Goal: Task Accomplishment & Management: Use online tool/utility

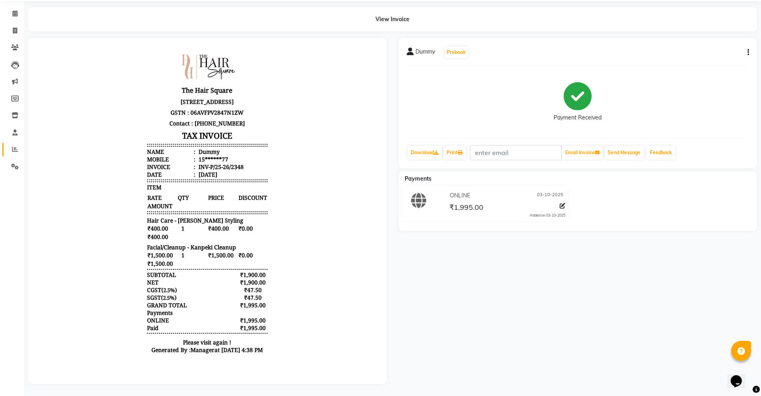
scroll to position [6, 0]
click at [13, 28] on icon at bounding box center [15, 31] width 4 height 6
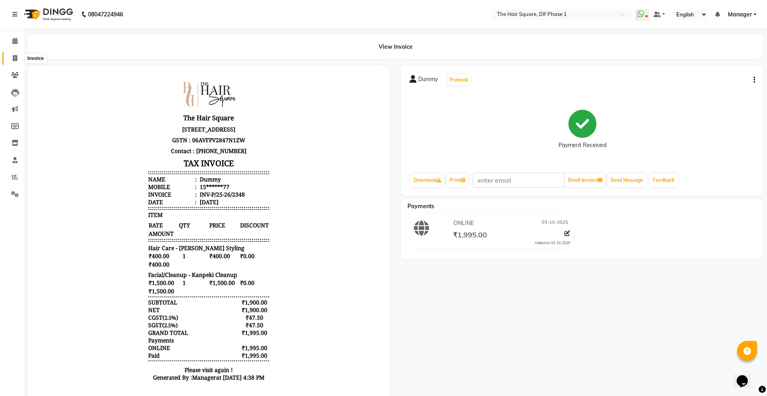
select select "service"
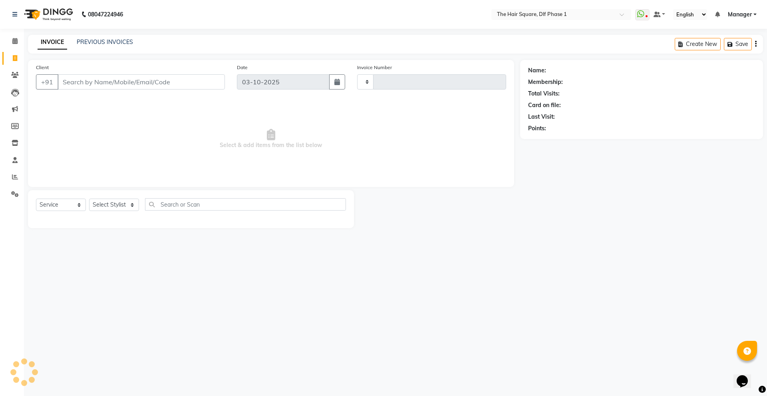
type input "2349"
select select "5766"
click at [88, 84] on input "Client" at bounding box center [141, 81] width 167 height 15
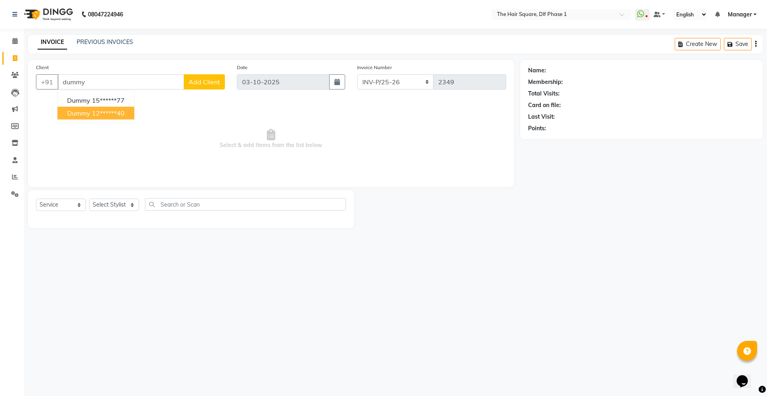
click at [112, 108] on button "dummy 12******40" at bounding box center [96, 113] width 77 height 13
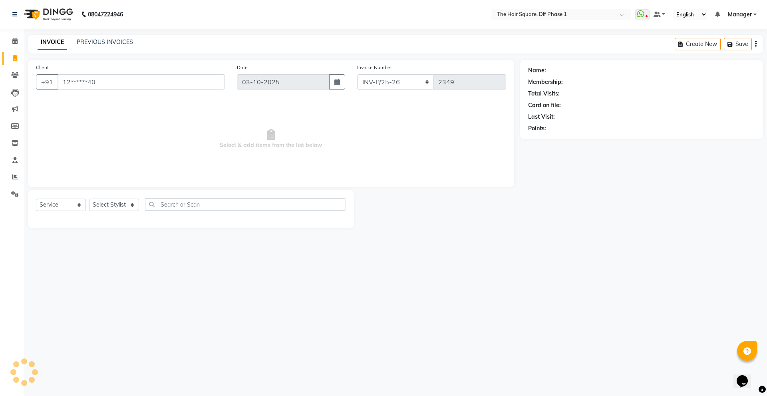
type input "12******40"
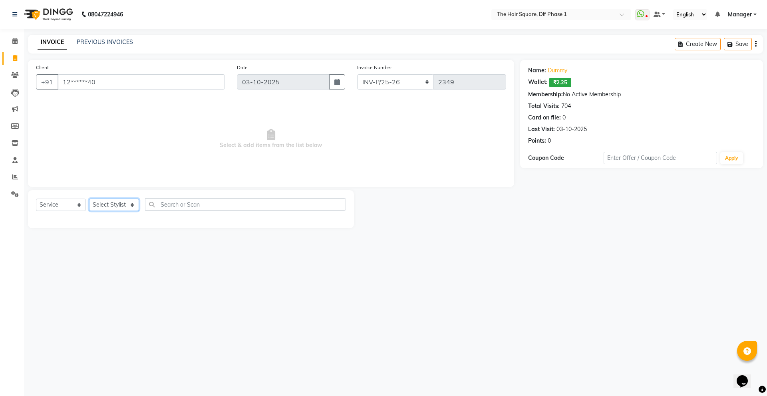
click at [134, 206] on select "Select Stylist [PERSON_NAME] AMIT [PERSON_NAME] [PERSON_NAME] [PERSON_NAME] Man…" at bounding box center [114, 205] width 50 height 12
select select "39560"
click at [89, 199] on select "Select Stylist [PERSON_NAME] AMIT [PERSON_NAME] [PERSON_NAME] [PERSON_NAME] Man…" at bounding box center [114, 205] width 50 height 12
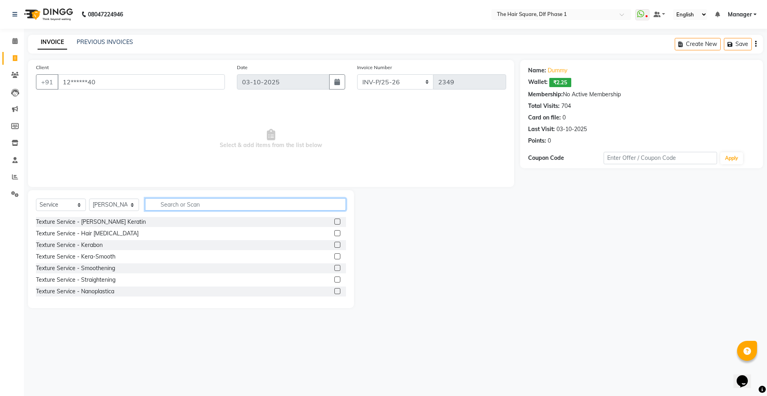
click at [170, 205] on input "text" at bounding box center [245, 204] width 201 height 12
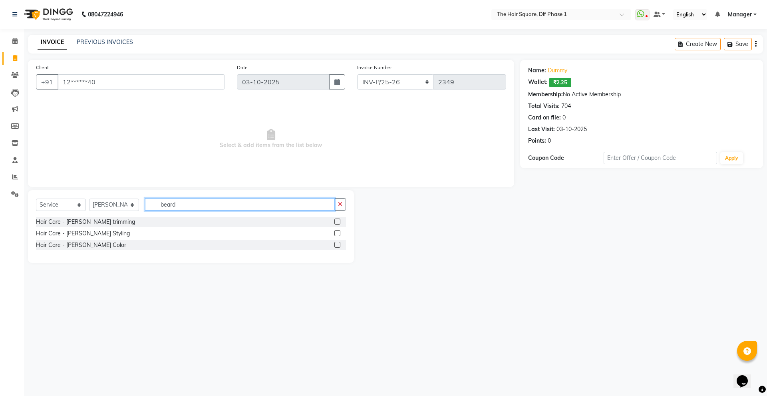
type input "beard"
click at [337, 222] on label at bounding box center [338, 222] width 6 height 6
click at [337, 222] on input "checkbox" at bounding box center [337, 221] width 5 height 5
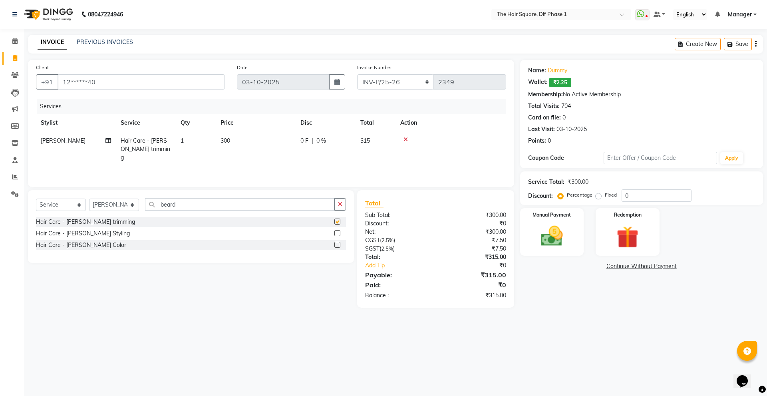
checkbox input "false"
click at [249, 142] on td "300" at bounding box center [256, 149] width 80 height 35
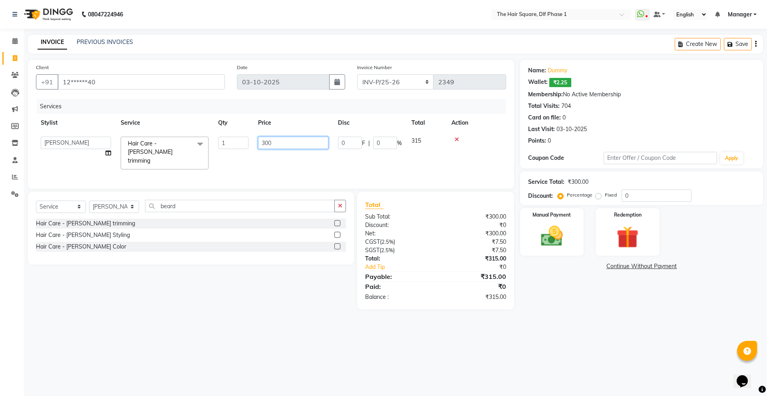
drag, startPoint x: 309, startPoint y: 143, endPoint x: 287, endPoint y: 146, distance: 22.3
click at [287, 146] on input "300" at bounding box center [293, 143] width 70 height 12
type input "3"
type input "400"
click at [564, 314] on main "INVOICE PREVIOUS INVOICES Create New Save Client +91 12******40 Date [DATE] Inv…" at bounding box center [395, 178] width 743 height 287
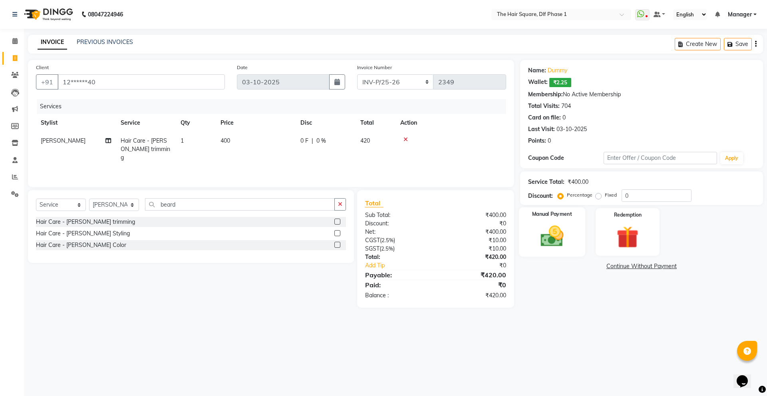
click at [543, 235] on img at bounding box center [552, 236] width 37 height 26
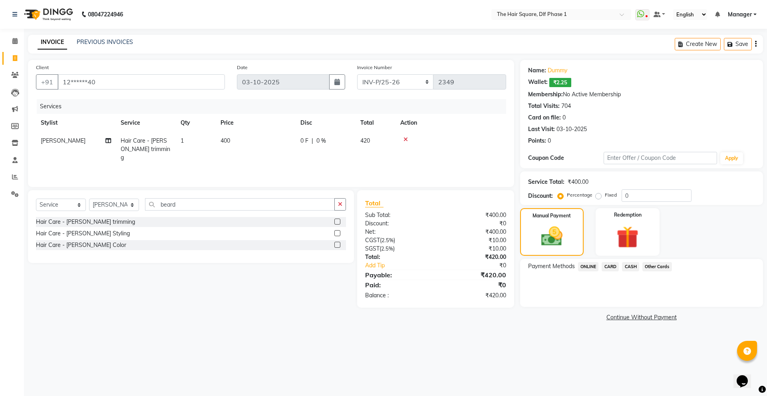
click at [592, 267] on span "ONLINE" at bounding box center [588, 266] width 21 height 9
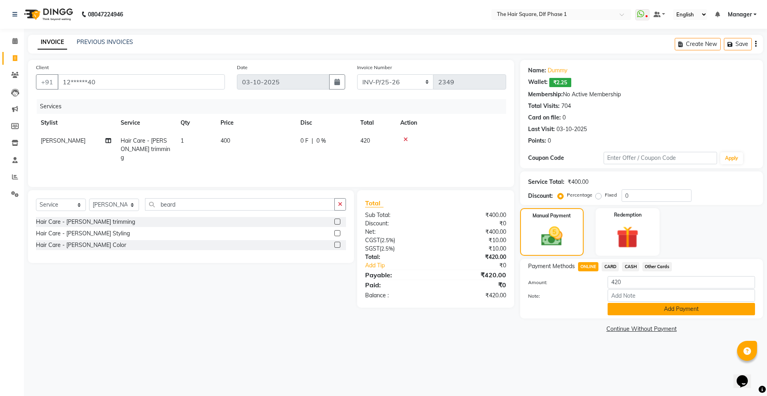
click at [627, 311] on button "Add Payment" at bounding box center [681, 309] width 147 height 12
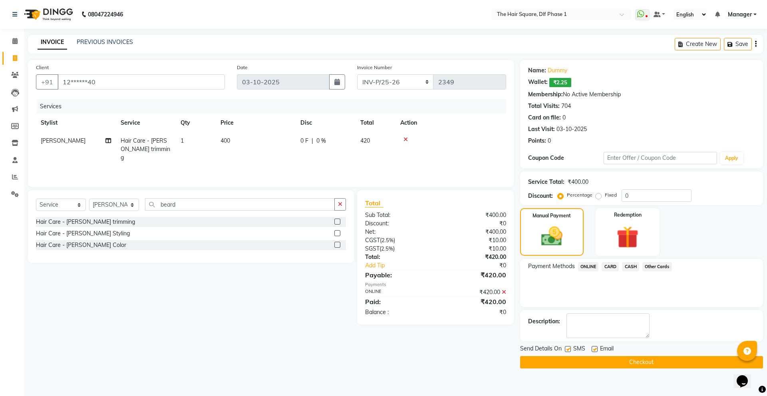
click at [636, 361] on button "Checkout" at bounding box center [641, 362] width 243 height 12
